Goal: Navigation & Orientation: Go to known website

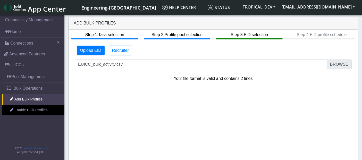
click at [16, 4] on img at bounding box center [15, 8] width 22 height 8
